Goal: Navigation & Orientation: Understand site structure

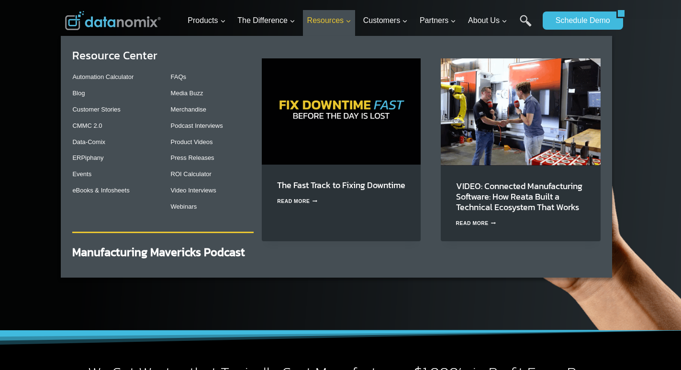
click at [315, 20] on span "Resources Expand" at bounding box center [329, 20] width 44 height 12
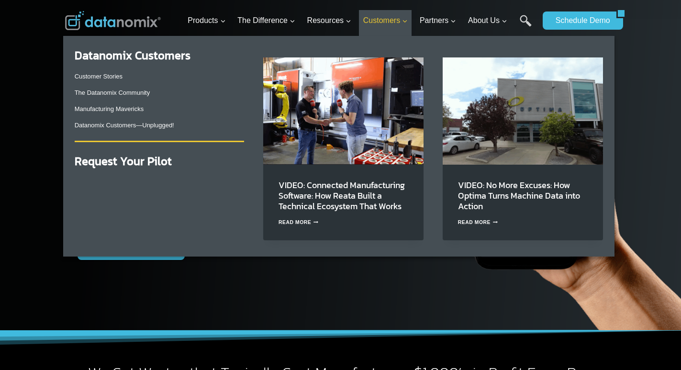
drag, startPoint x: 328, startPoint y: 20, endPoint x: 373, endPoint y: 22, distance: 44.5
click at [351, 22] on span "Resources Expand" at bounding box center [329, 20] width 44 height 12
click at [373, 22] on span "Customers Expand" at bounding box center [385, 20] width 44 height 12
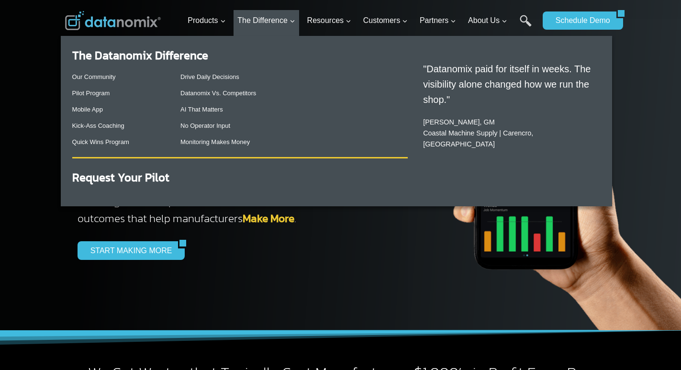
drag, startPoint x: 139, startPoint y: 101, endPoint x: 137, endPoint y: 115, distance: 14.0
click at [139, 104] on div "Our Community Pilot Program Mobile App Kick-Ass Coaching Quick Wins Program" at bounding box center [118, 109] width 93 height 87
drag, startPoint x: 136, startPoint y: 125, endPoint x: 213, endPoint y: 99, distance: 80.9
click at [151, 126] on div "Our Community Pilot Program Mobile App Kick-Ass Coaching Quick Wins Program" at bounding box center [118, 109] width 93 height 87
click at [213, 99] on div "Drive Daily Decisions Datanomix Vs. Competitors AI That Matters No Operator Inp…" at bounding box center [293, 109] width 227 height 87
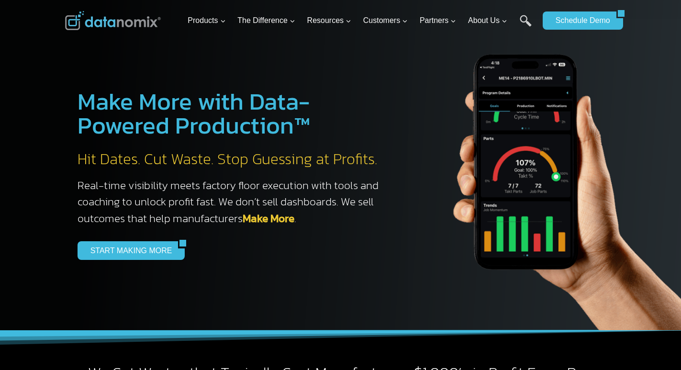
click at [358, 35] on ul "Products Expand Data-Powered Production TM Production Monitoring G-Code Cloud +…" at bounding box center [361, 20] width 354 height 31
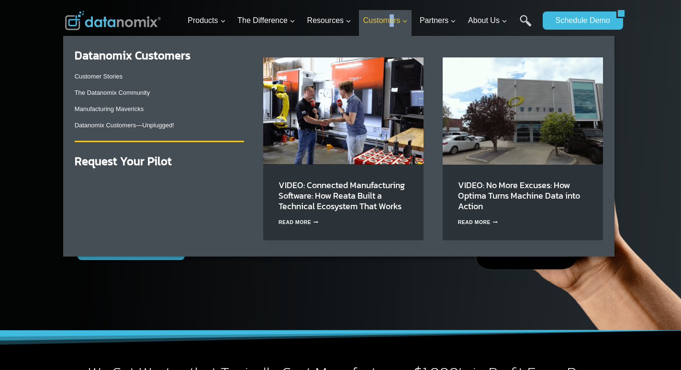
click at [395, 23] on span "Customers Expand" at bounding box center [385, 20] width 44 height 12
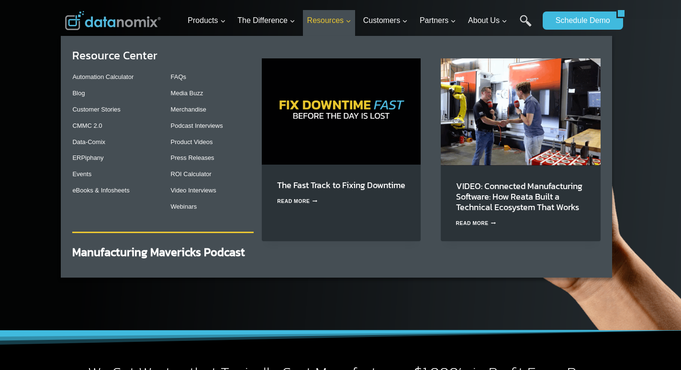
click at [345, 21] on span "Resources Expand" at bounding box center [329, 20] width 44 height 12
click at [342, 21] on span "Resources Expand" at bounding box center [329, 20] width 44 height 12
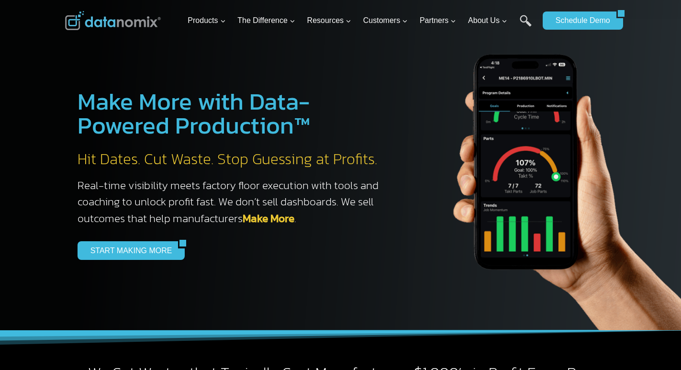
drag, startPoint x: 427, startPoint y: 28, endPoint x: 423, endPoint y: 3, distance: 25.1
click at [426, 24] on link "Partners Expand" at bounding box center [438, 21] width 44 height 22
click at [233, 17] on ul "Products Expand Data-Powered Production TM Production Monitoring G-Code Cloud +…" at bounding box center [361, 20] width 354 height 31
